Goal: Transaction & Acquisition: Book appointment/travel/reservation

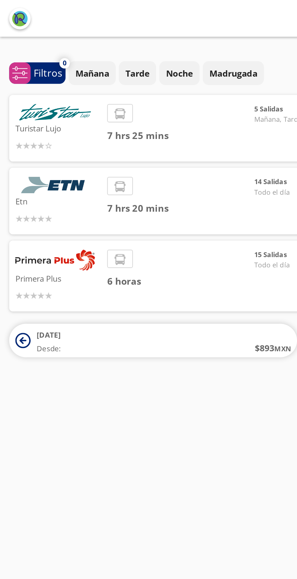
click at [32, 127] on img at bounding box center [27, 129] width 39 height 10
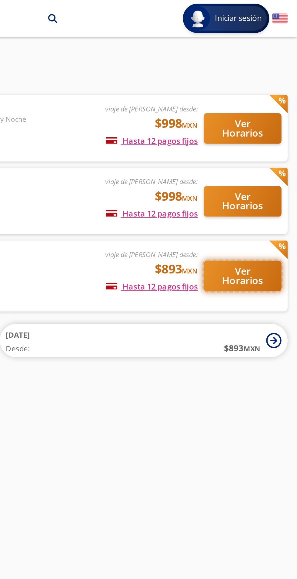
click at [278, 137] on button "Ver Horarios" at bounding box center [270, 136] width 38 height 15
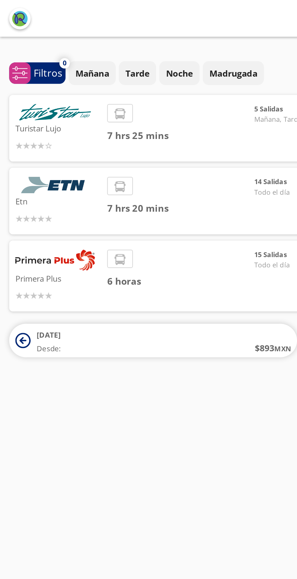
click at [60, 55] on icon at bounding box center [59, 56] width 5 height 5
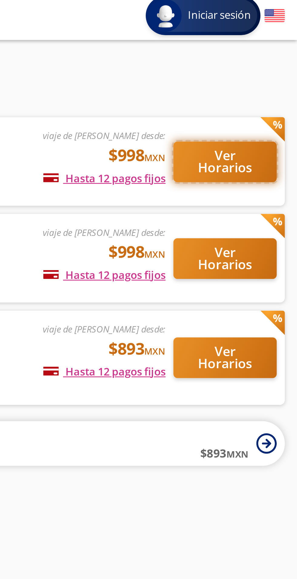
click at [274, 64] on button "Ver Horarios" at bounding box center [270, 63] width 38 height 15
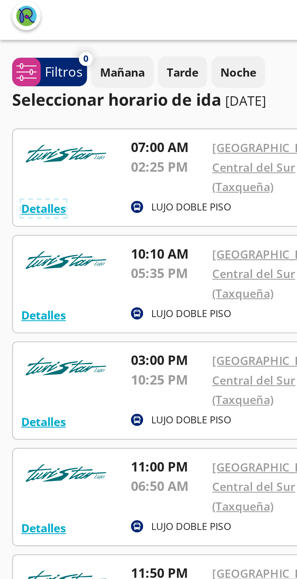
click at [17, 78] on button "Detalles" at bounding box center [16, 81] width 17 height 6
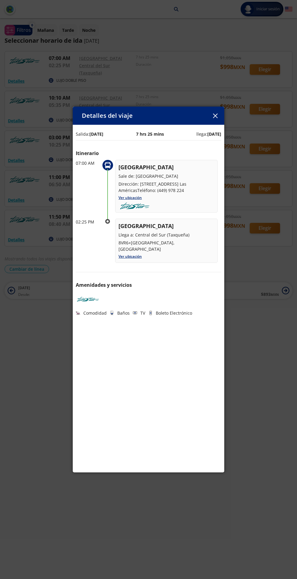
click at [215, 114] on icon "button" at bounding box center [215, 116] width 5 height 5
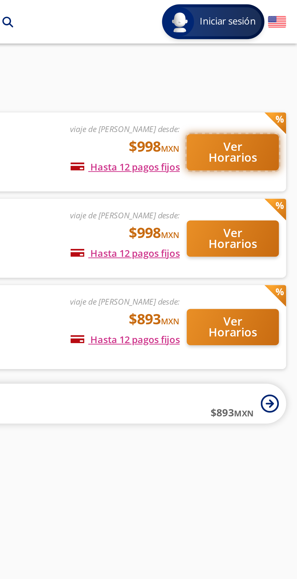
click at [275, 68] on button "Ver Horarios" at bounding box center [270, 63] width 38 height 15
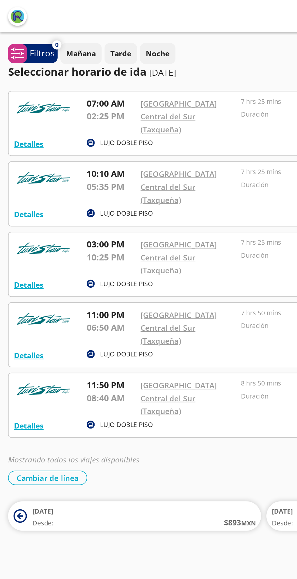
click at [68, 240] on p "LUJO DOBLE PISO" at bounding box center [71, 239] width 30 height 5
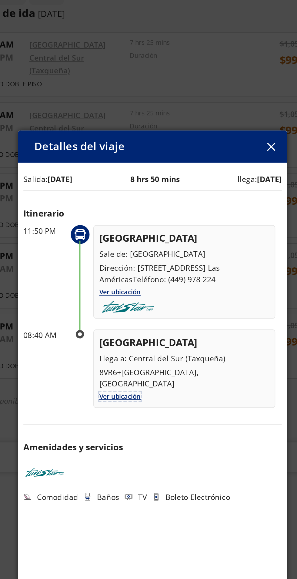
click at [135, 259] on link "Ver ubicación" at bounding box center [129, 256] width 23 height 5
